Goal: Find specific page/section: Find specific page/section

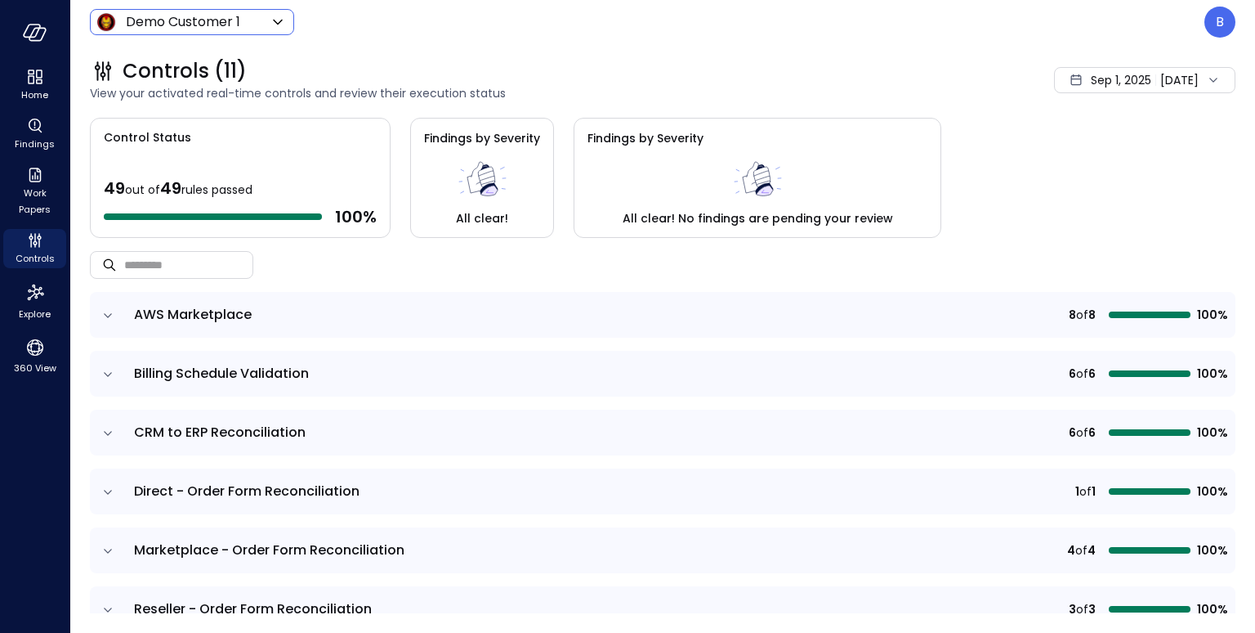
click at [237, 25] on body "Home Findings Work Papers Controls Explore 360 View Demo Customer 1 ***** ​ B C…" at bounding box center [627, 316] width 1255 height 633
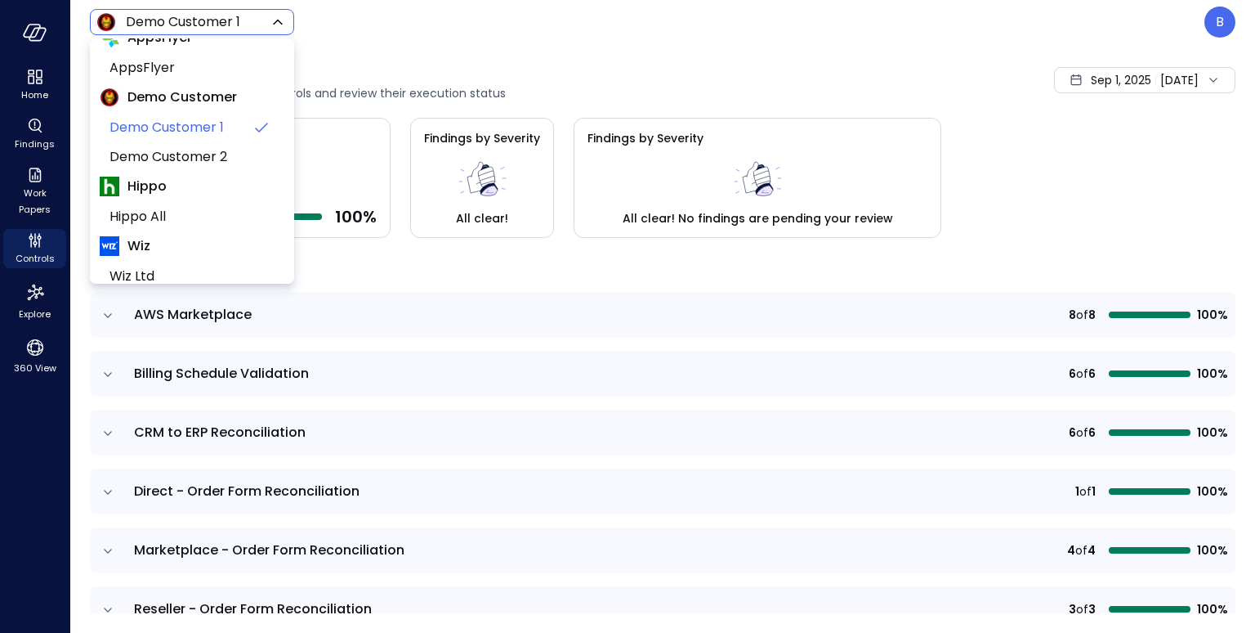
scroll to position [137, 0]
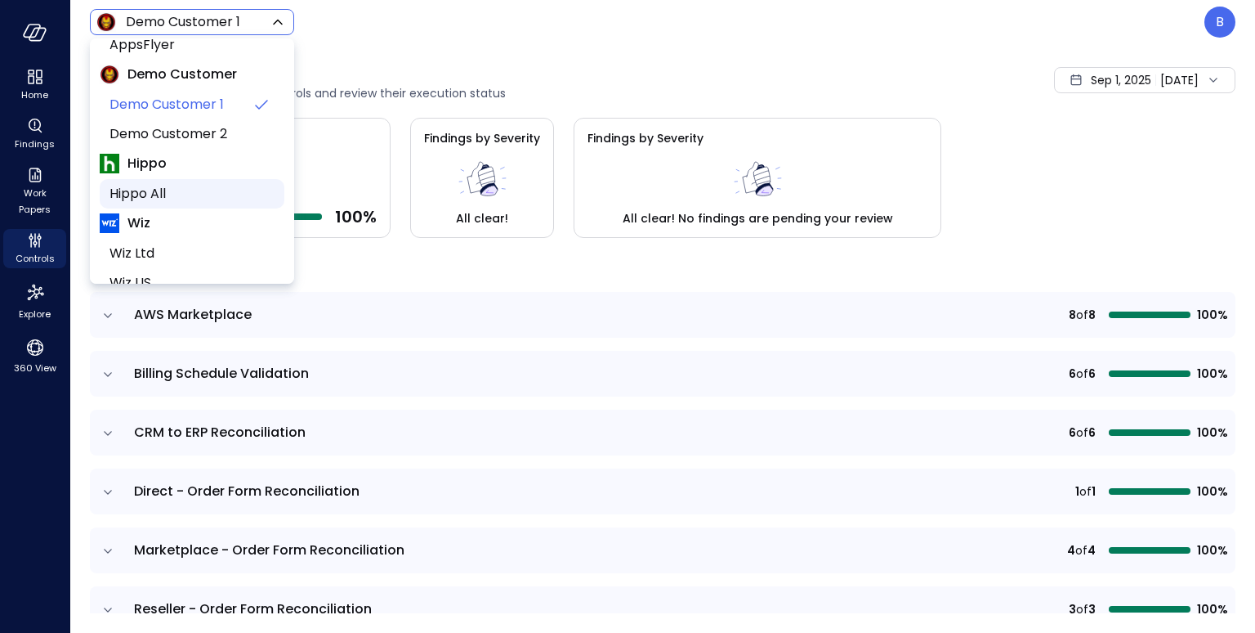
click at [201, 193] on span "Hippo All" at bounding box center [191, 194] width 162 height 20
type input "*******"
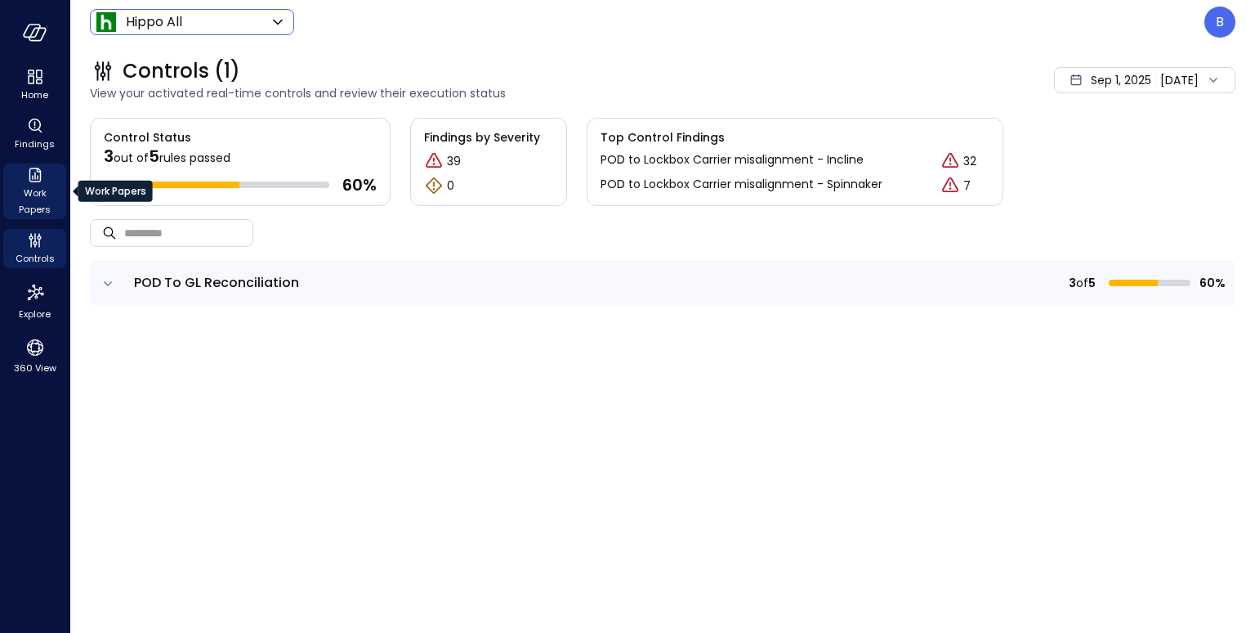
click at [38, 176] on icon "Work Papers" at bounding box center [35, 175] width 20 height 20
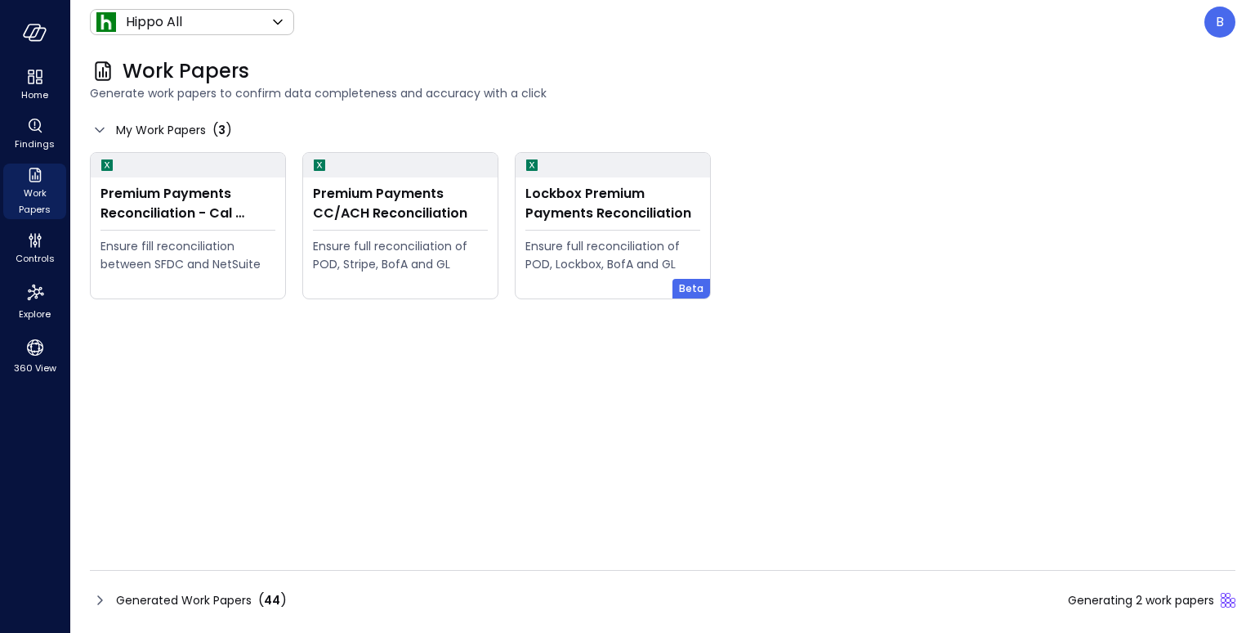
click at [101, 594] on icon at bounding box center [100, 600] width 20 height 20
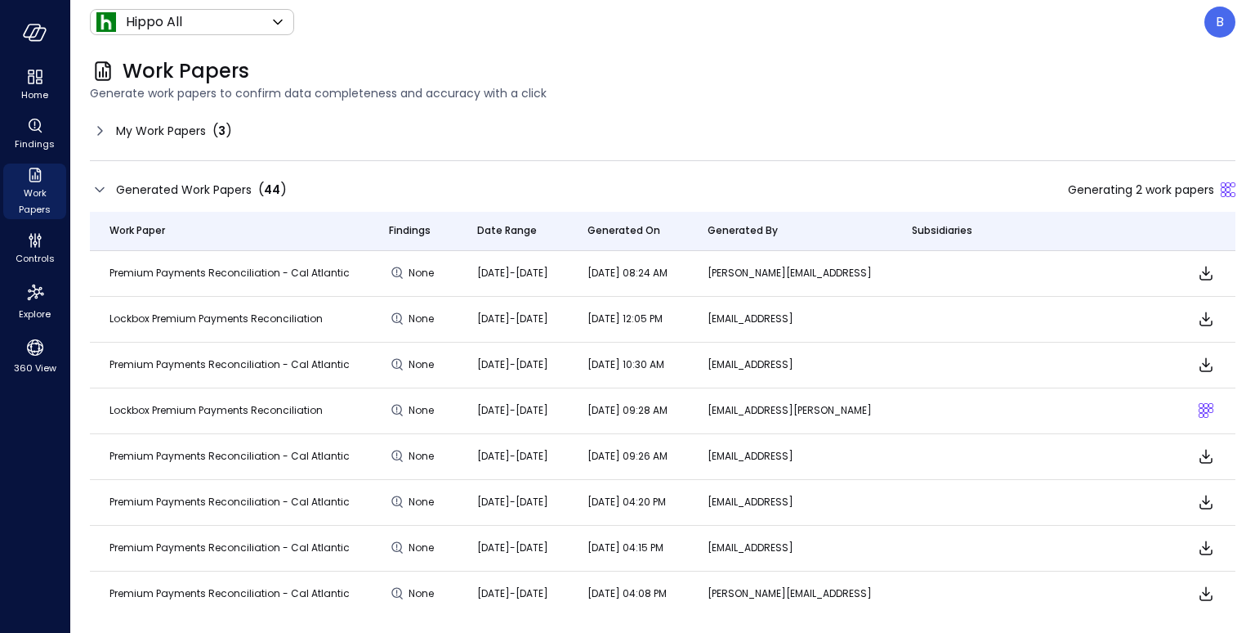
click at [204, 321] on span "Lockbox Premium Payments Reconciliation" at bounding box center [216, 318] width 213 height 14
click at [204, 367] on span "Premium Payments Reconciliation - Cal Atlantic" at bounding box center [230, 364] width 240 height 14
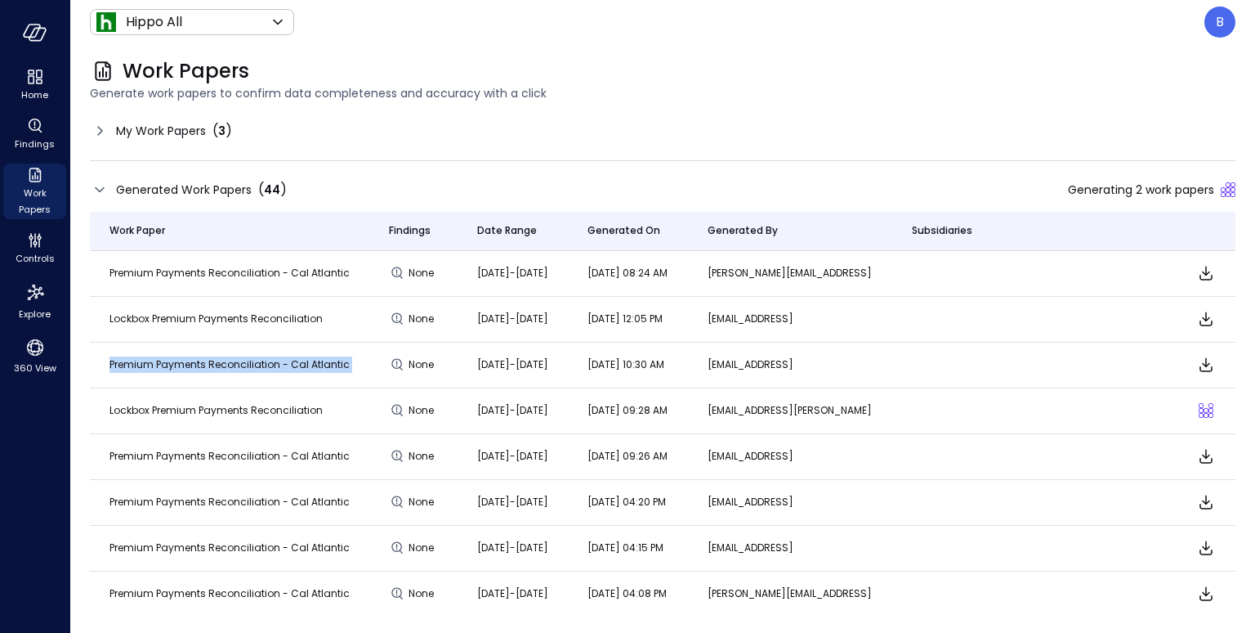
click at [204, 367] on span "Premium Payments Reconciliation - Cal Atlantic" at bounding box center [230, 364] width 240 height 14
click at [205, 414] on span "Lockbox Premium Payments Reconciliation" at bounding box center [216, 410] width 213 height 14
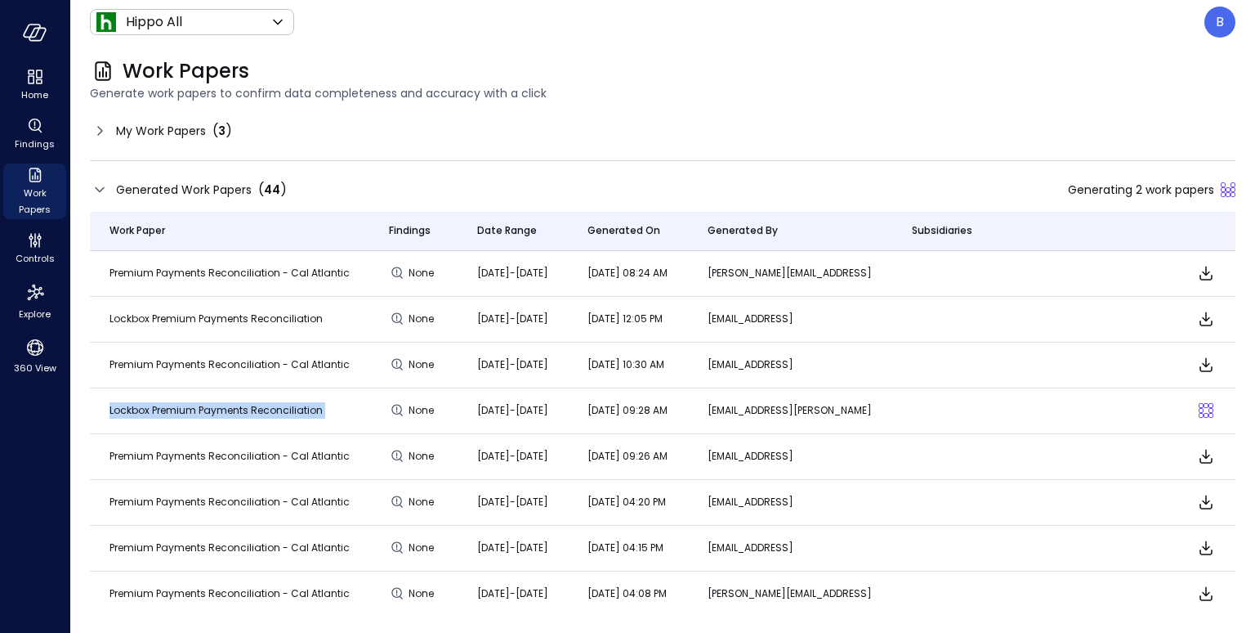
click at [205, 414] on span "Lockbox Premium Payments Reconciliation" at bounding box center [216, 410] width 213 height 14
click at [216, 453] on span "Premium Payments Reconciliation - Cal Atlantic" at bounding box center [230, 456] width 240 height 14
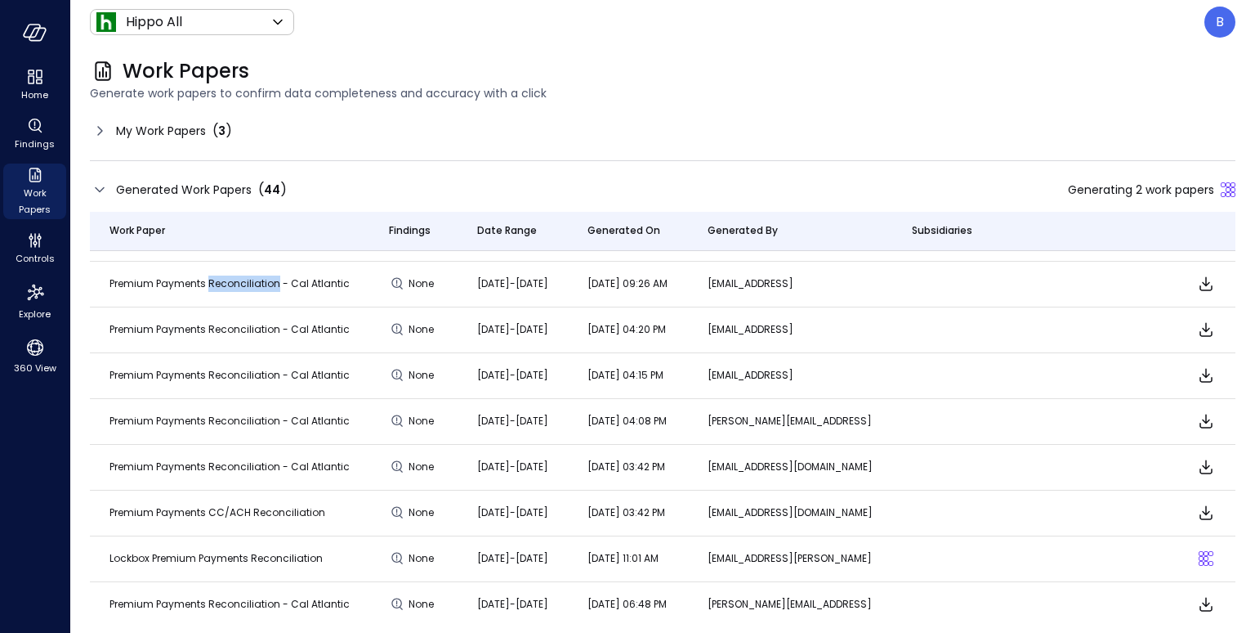
scroll to position [177, 0]
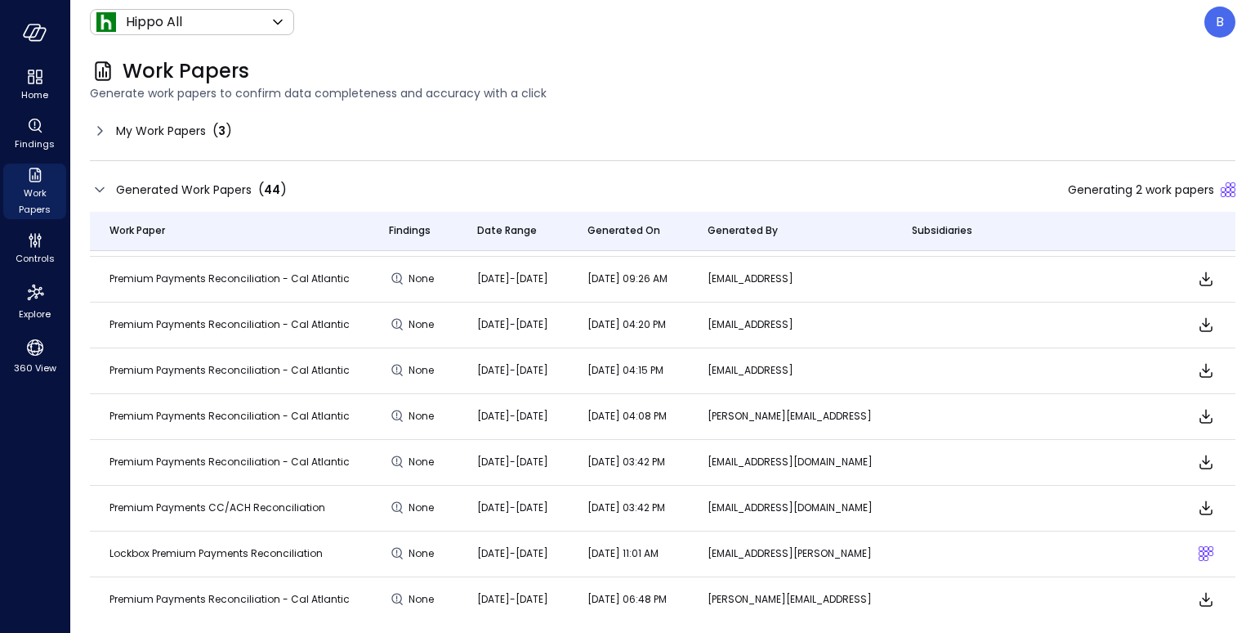
click at [215, 505] on span "Premium Payments CC/ACH Reconciliation" at bounding box center [218, 507] width 216 height 14
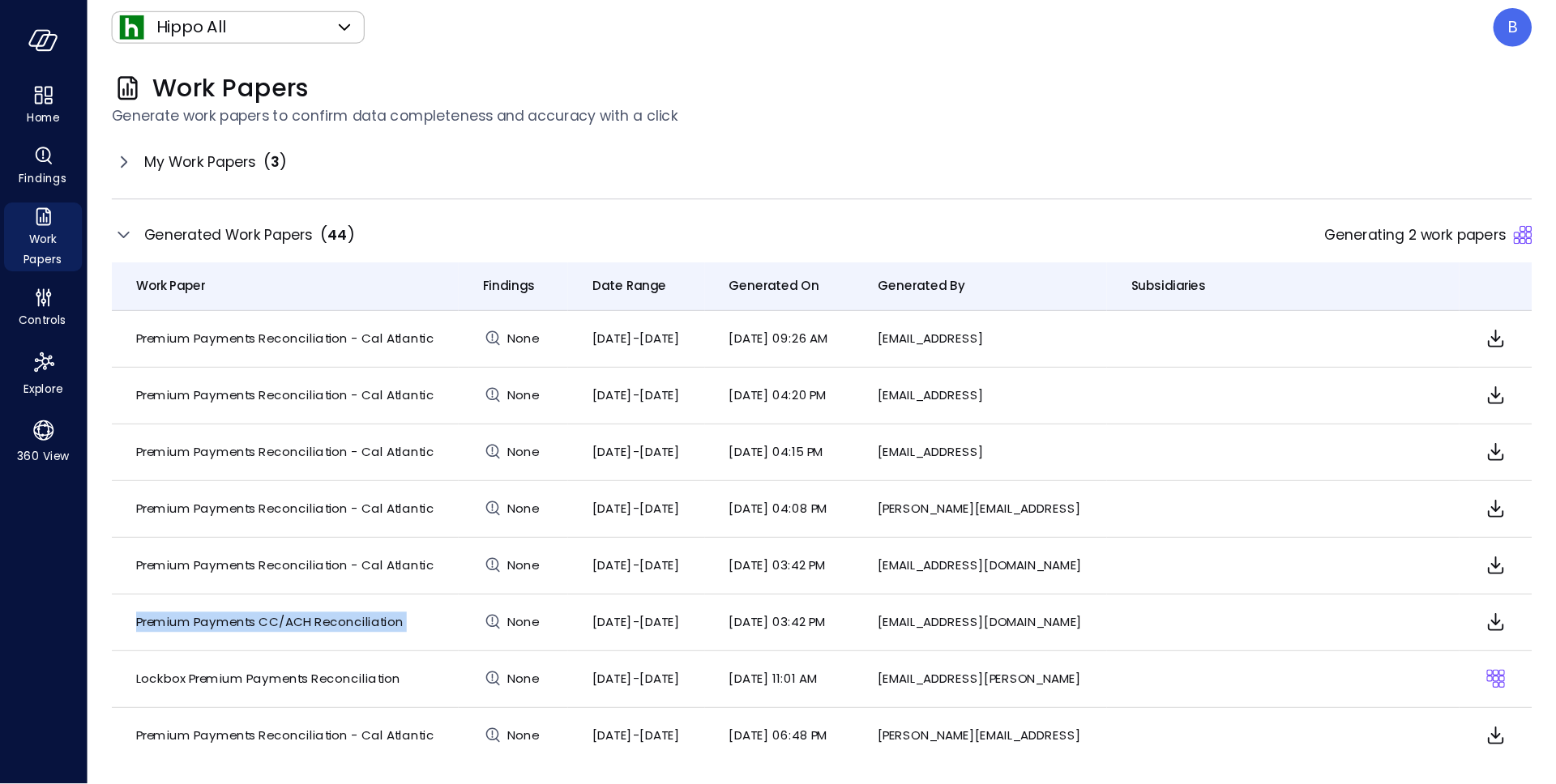
scroll to position [182, 0]
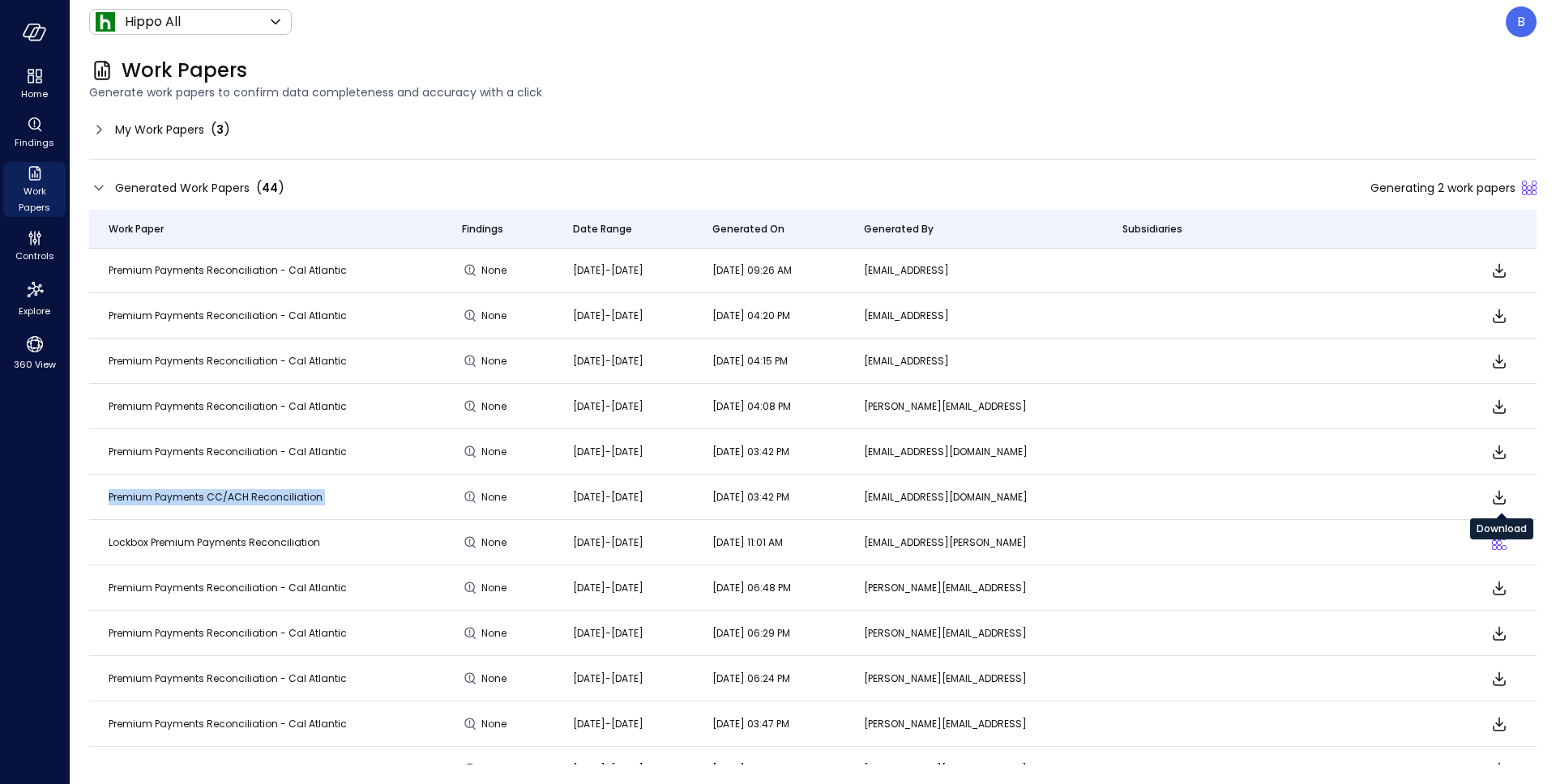
click at [1245, 495] on icon "Download" at bounding box center [1499, 498] width 20 height 20
